Goal: Check status: Check status

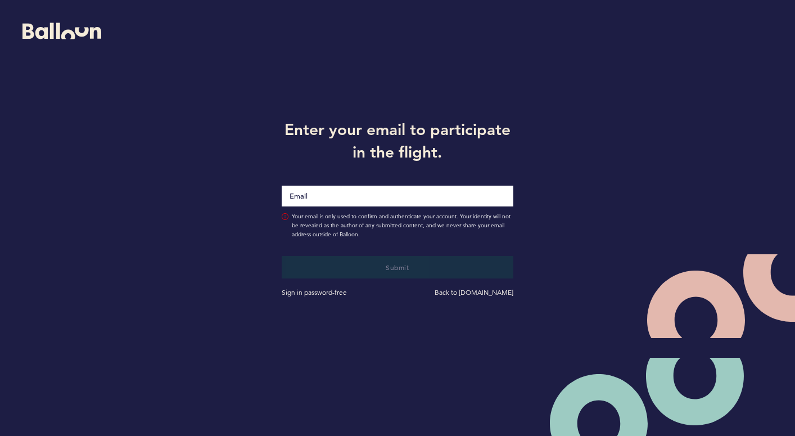
click at [363, 201] on input "Email" at bounding box center [397, 196] width 231 height 21
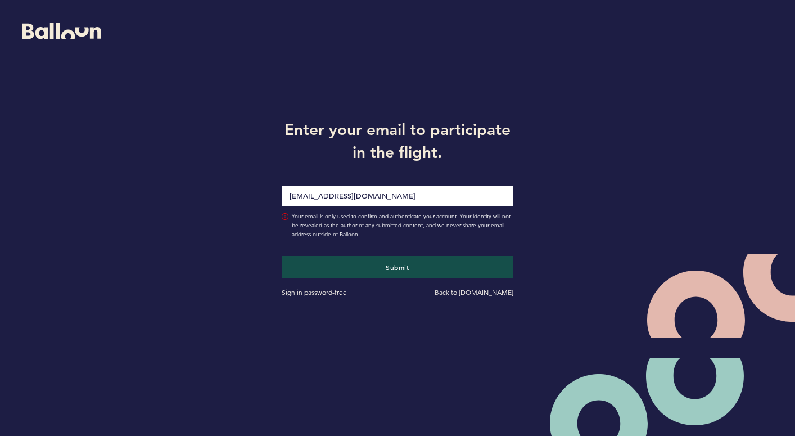
type input "[EMAIL_ADDRESS][DOMAIN_NAME]"
click at [282, 256] on button "Submit" at bounding box center [397, 267] width 231 height 23
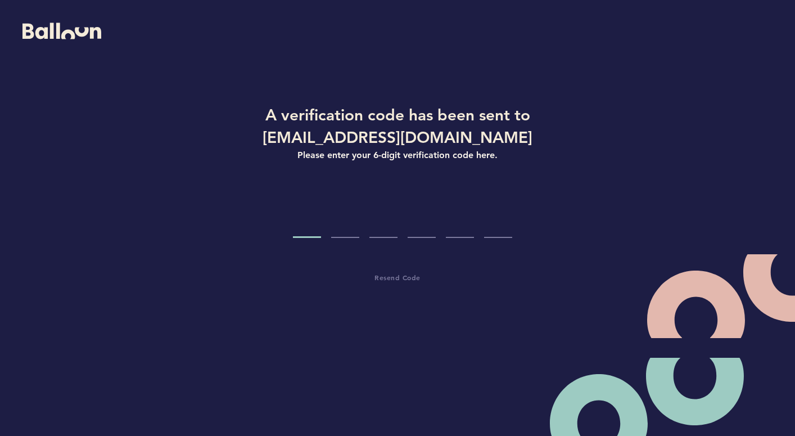
type input "9"
type input "4"
type input "0"
type input "6"
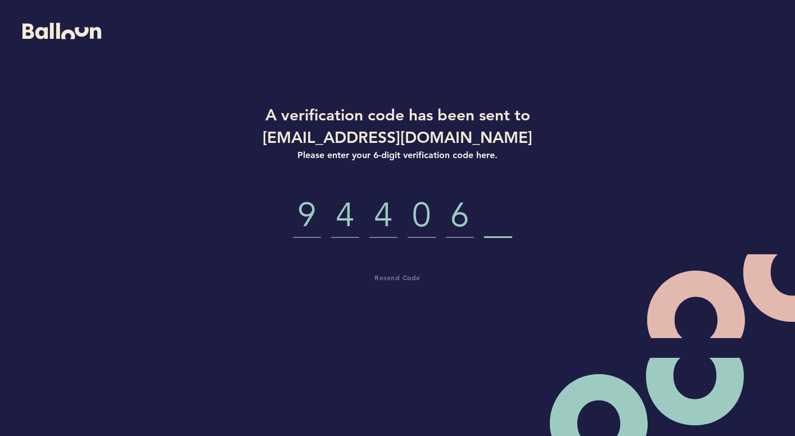
type input "2"
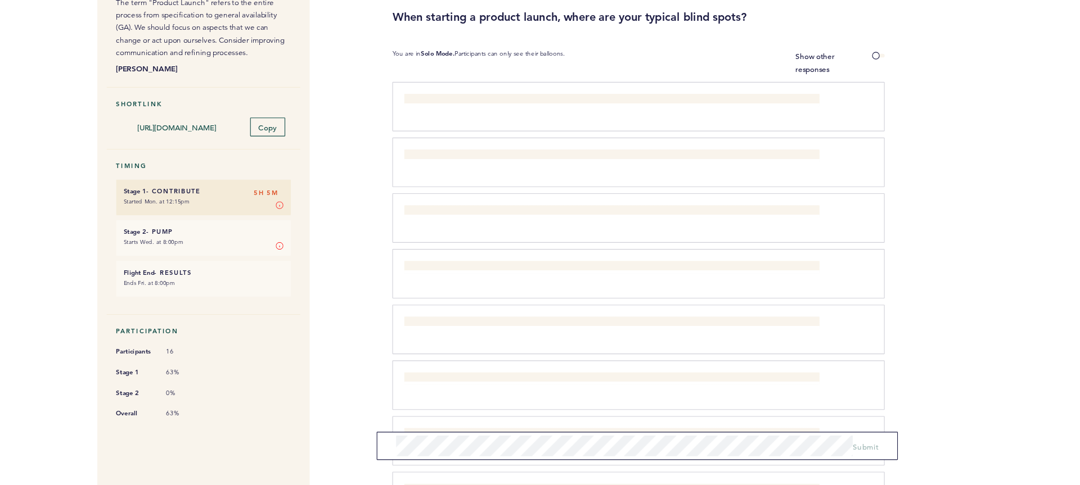
scroll to position [42, 0]
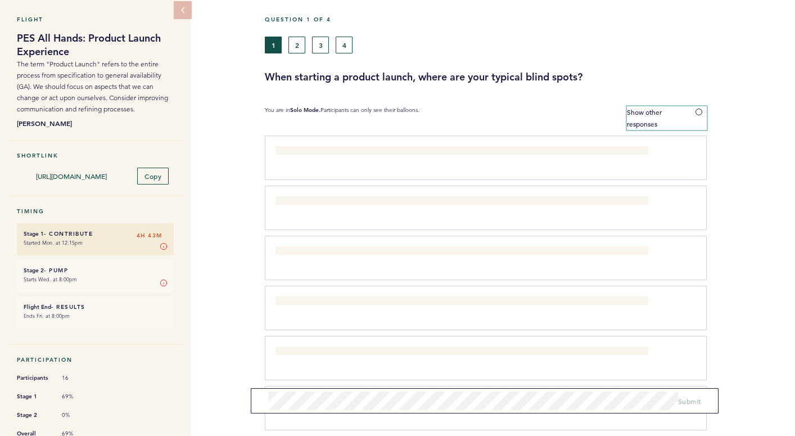
click at [698, 111] on span at bounding box center [701, 111] width 11 height 3
click at [0, 0] on input "Show other responses" at bounding box center [0, 0] width 0 height 0
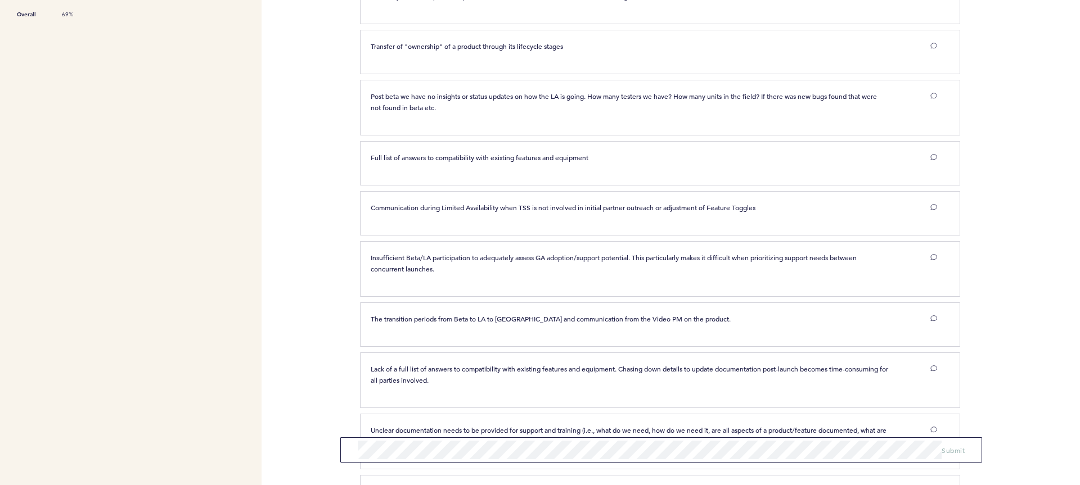
scroll to position [436, 0]
drag, startPoint x: 498, startPoint y: 266, endPoint x: 639, endPoint y: 262, distance: 141.2
click at [639, 262] on p "Insufficient Beta/LA participation to adequately assess GA adoption/support pot…" at bounding box center [630, 262] width 518 height 23
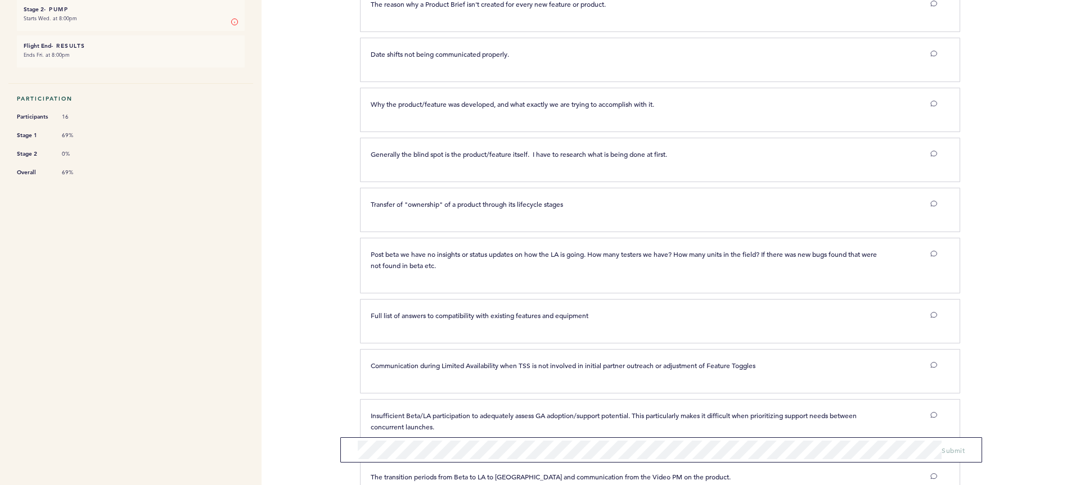
scroll to position [134, 0]
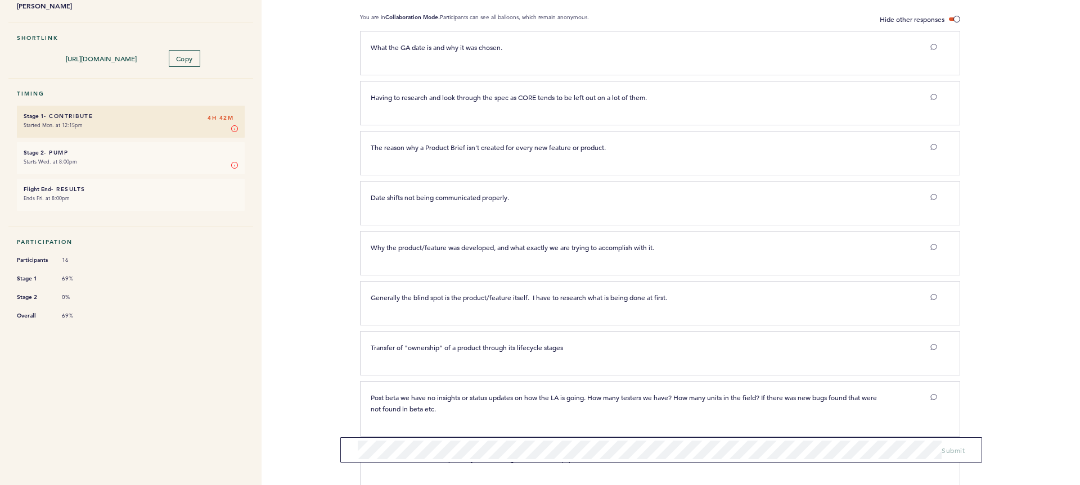
click at [295, 197] on div "Flight PES All Hands: Product Launch Experience The term "Product Launch" refer…" at bounding box center [540, 125] width 1080 height 451
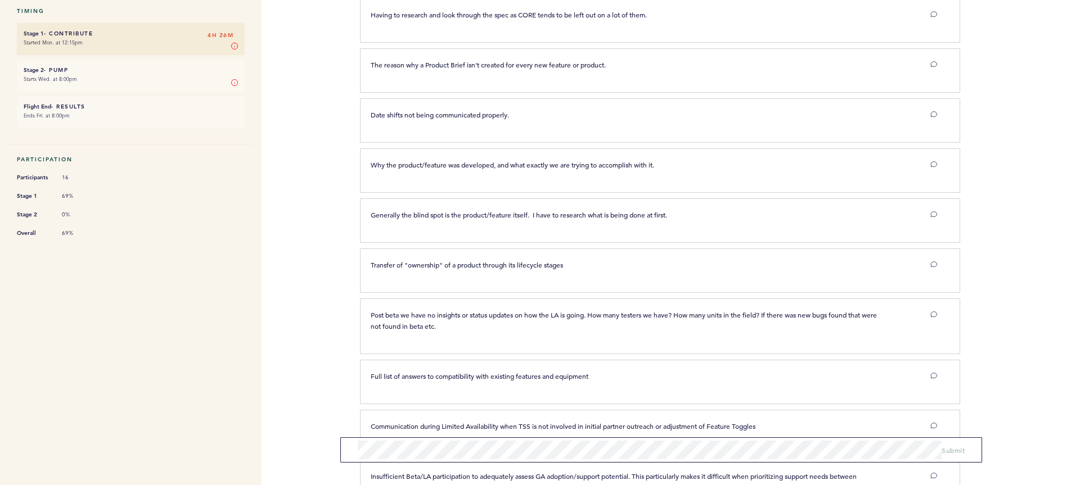
scroll to position [217, 0]
